Goal: Transaction & Acquisition: Book appointment/travel/reservation

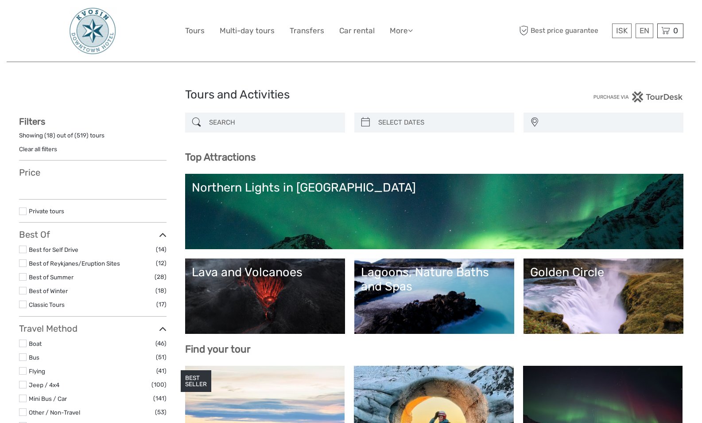
select select
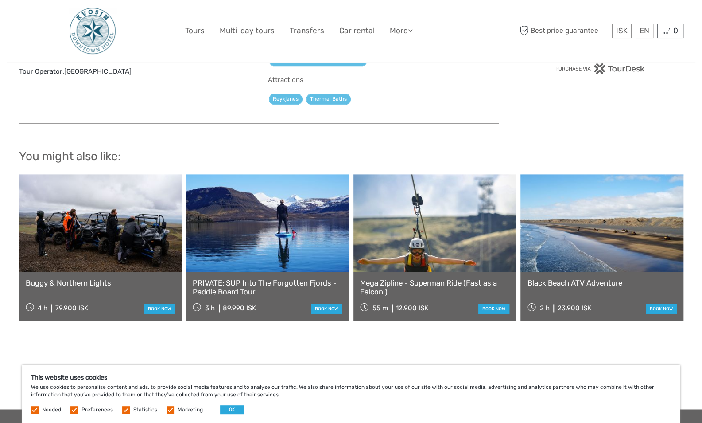
scroll to position [636, 0]
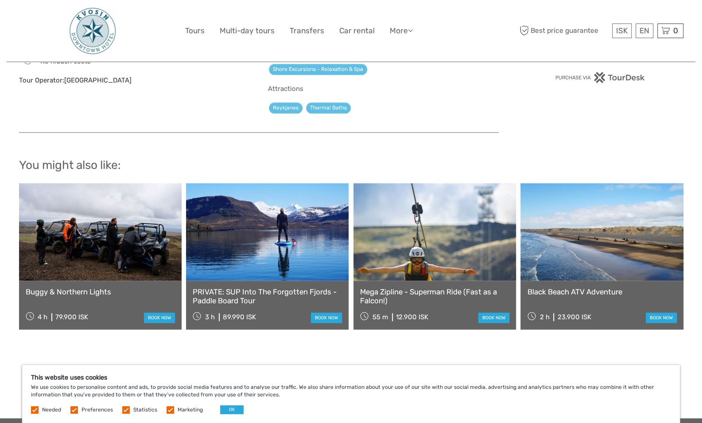
click at [596, 268] on link at bounding box center [602, 231] width 163 height 97
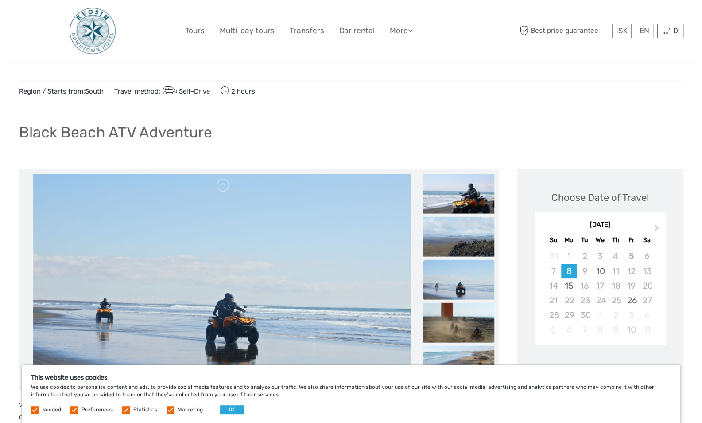
scroll to position [2, 0]
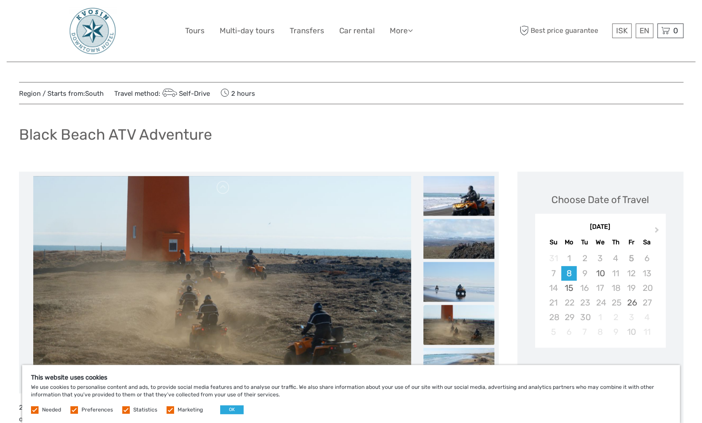
click at [82, 93] on span "Region / Starts from: South" at bounding box center [61, 93] width 85 height 9
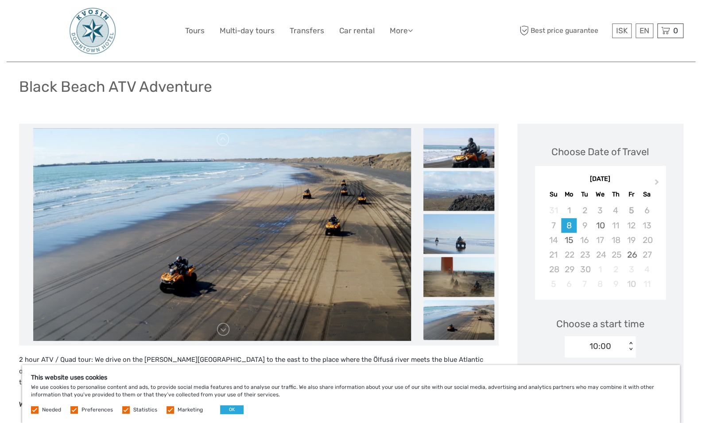
scroll to position [55, 0]
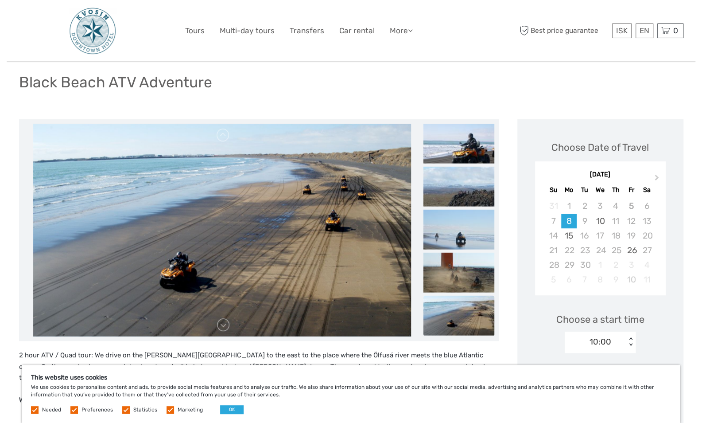
click at [451, 142] on img at bounding box center [459, 144] width 71 height 40
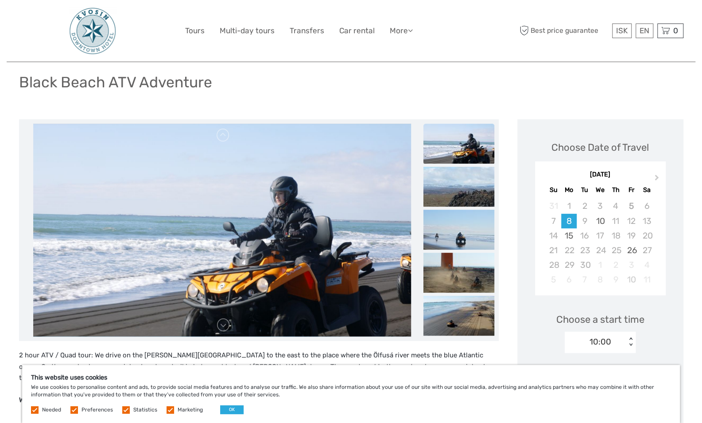
click at [460, 191] on img at bounding box center [459, 187] width 71 height 40
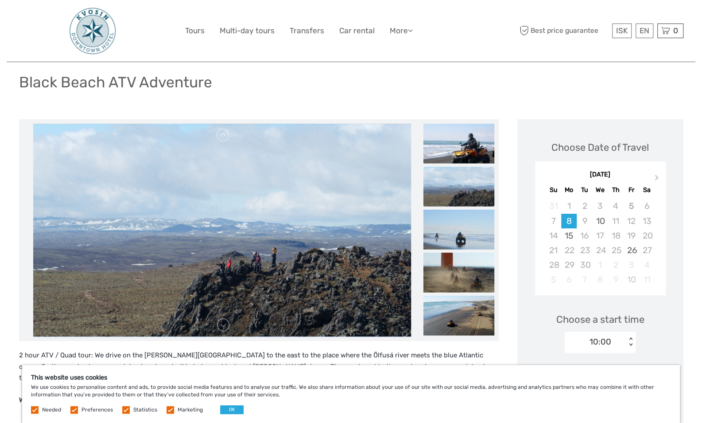
click at [454, 228] on img at bounding box center [459, 230] width 71 height 40
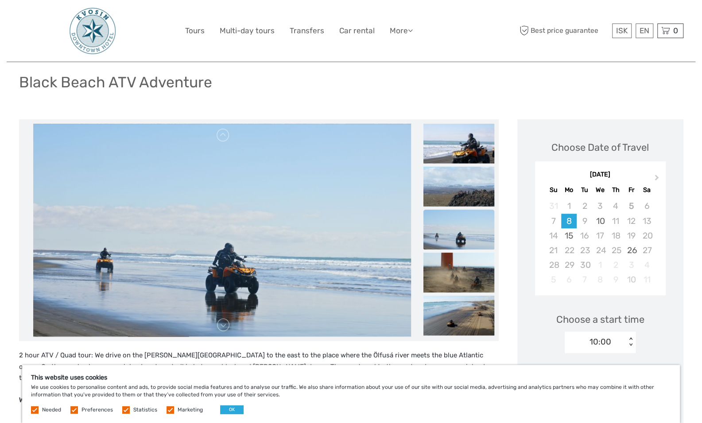
click at [458, 259] on img at bounding box center [459, 273] width 71 height 40
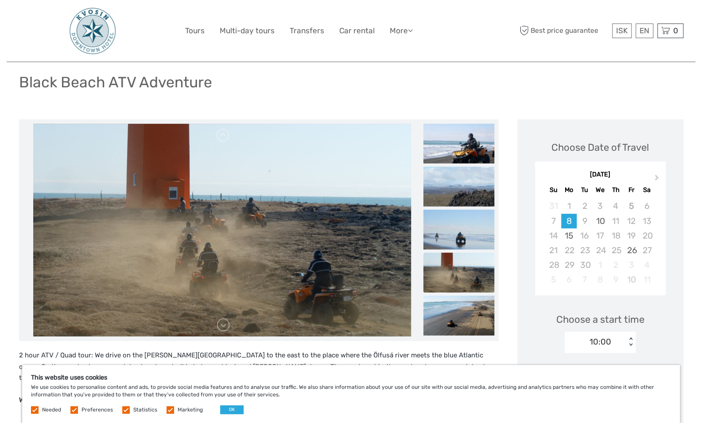
click at [459, 308] on img at bounding box center [459, 316] width 71 height 40
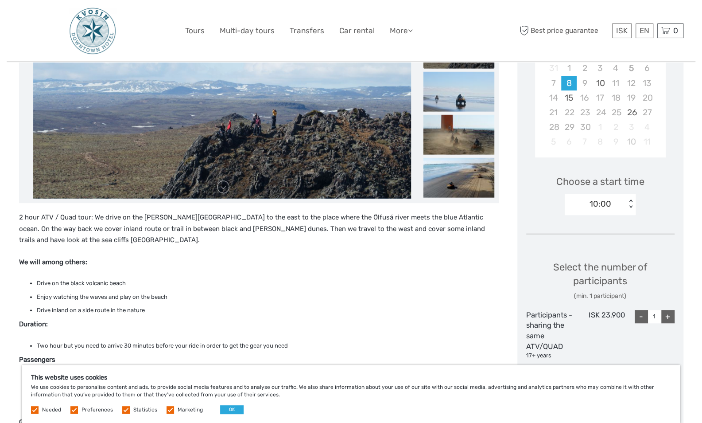
scroll to position [0, 0]
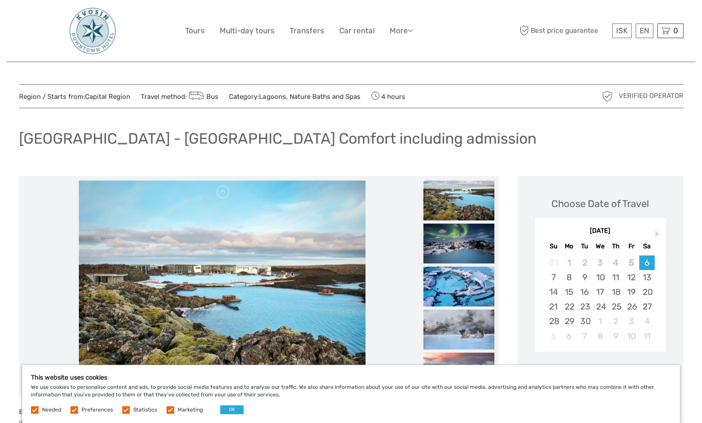
click at [523, 126] on div "Reykjavík - Blue Lagoon Comfort including admission" at bounding box center [351, 142] width 665 height 32
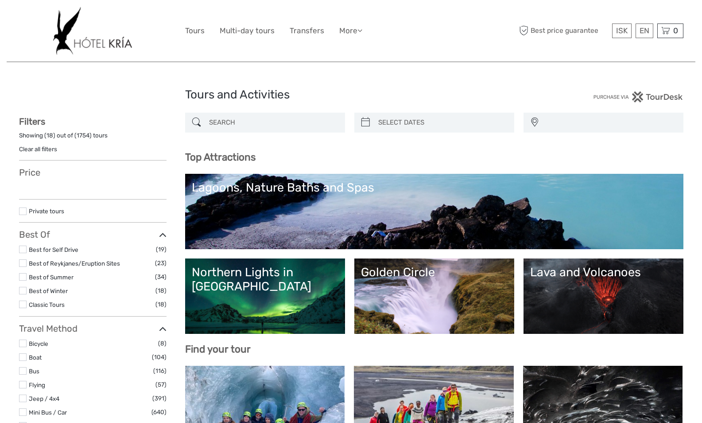
select select
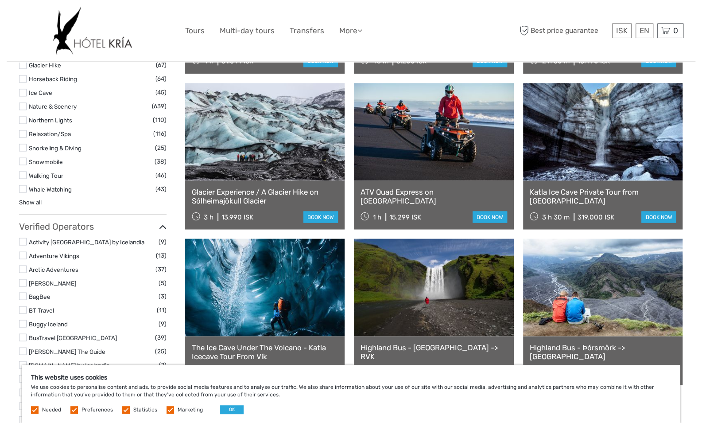
scroll to position [915, 0]
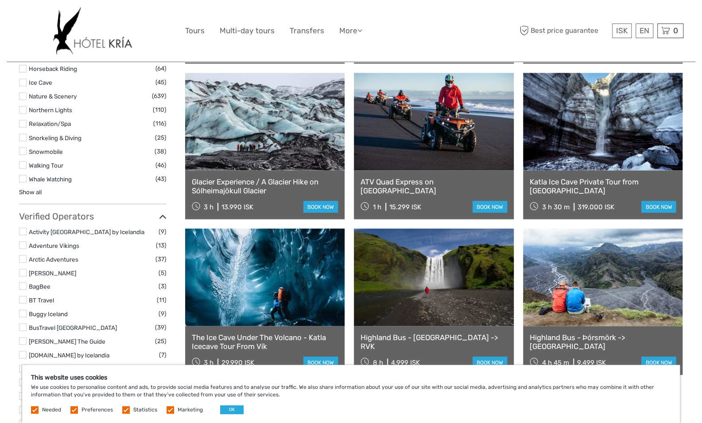
click at [619, 166] on link at bounding box center [603, 121] width 160 height 97
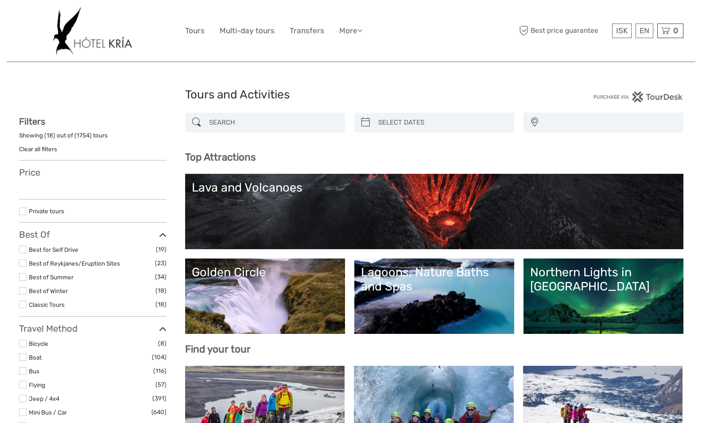
select select
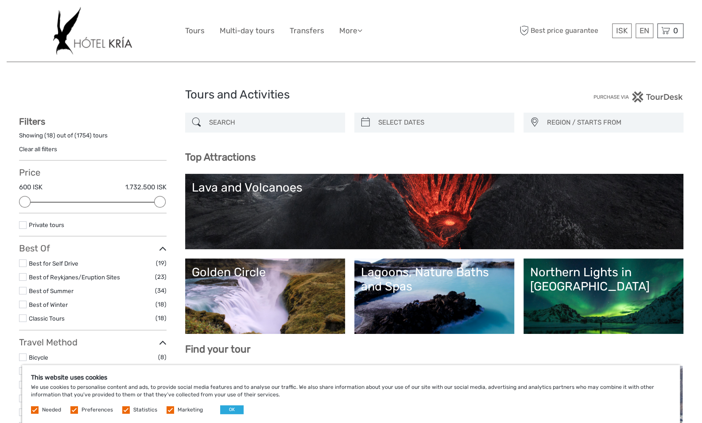
click at [331, 206] on link "Lava and Volcanoes" at bounding box center [434, 211] width 485 height 62
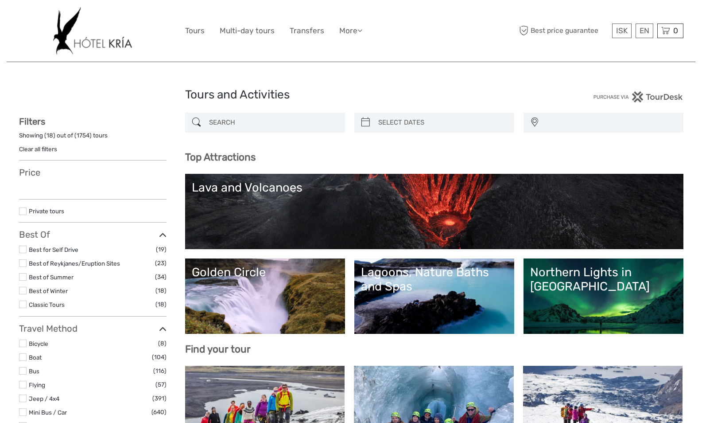
select select
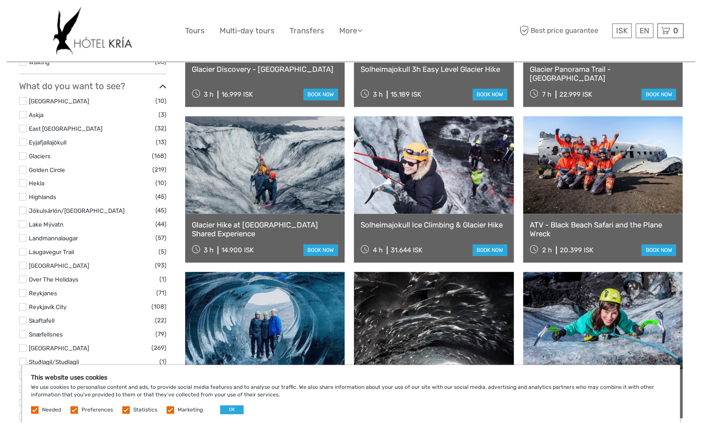
scroll to position [408, 0]
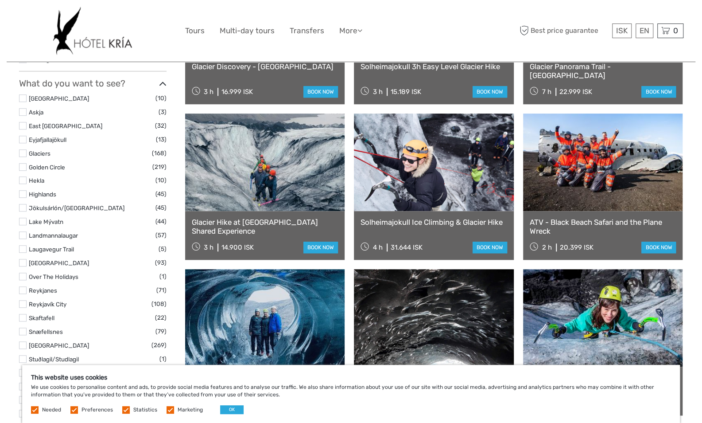
click at [589, 213] on div "ATV - Black Beach Safari and the Plane Wreck 2 h 20.399 ISK book now" at bounding box center [603, 235] width 160 height 49
click at [594, 196] on link at bounding box center [603, 161] width 160 height 97
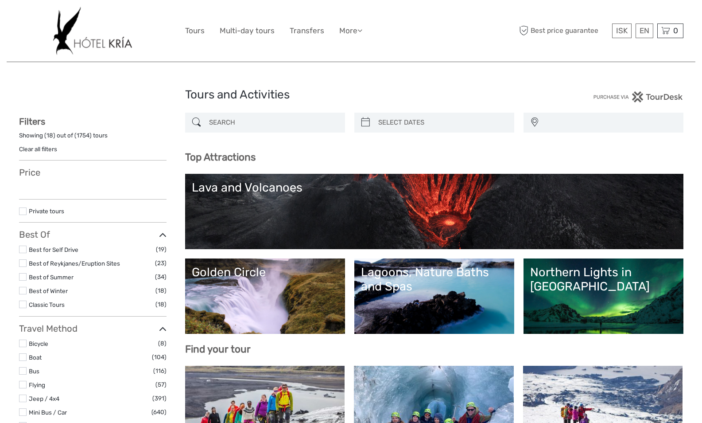
select select
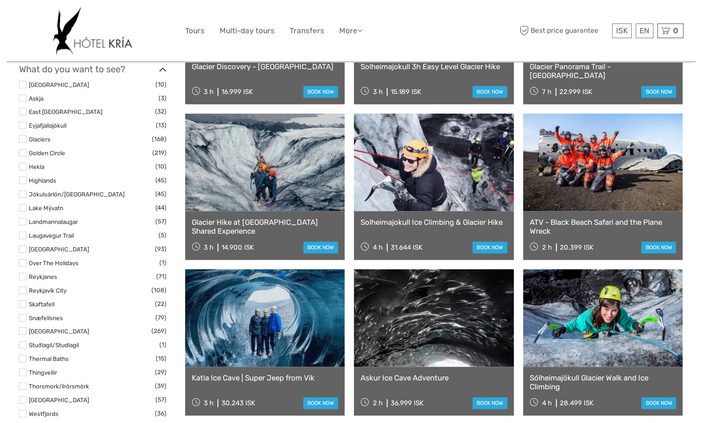
select select
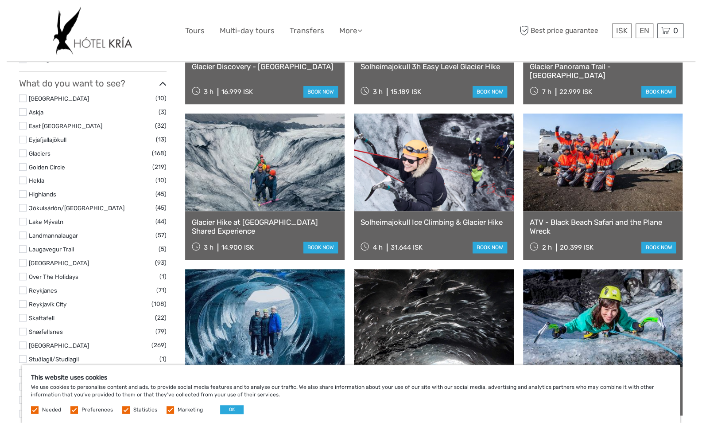
scroll to position [0, 0]
